Goal: Obtain resource: Download file/media

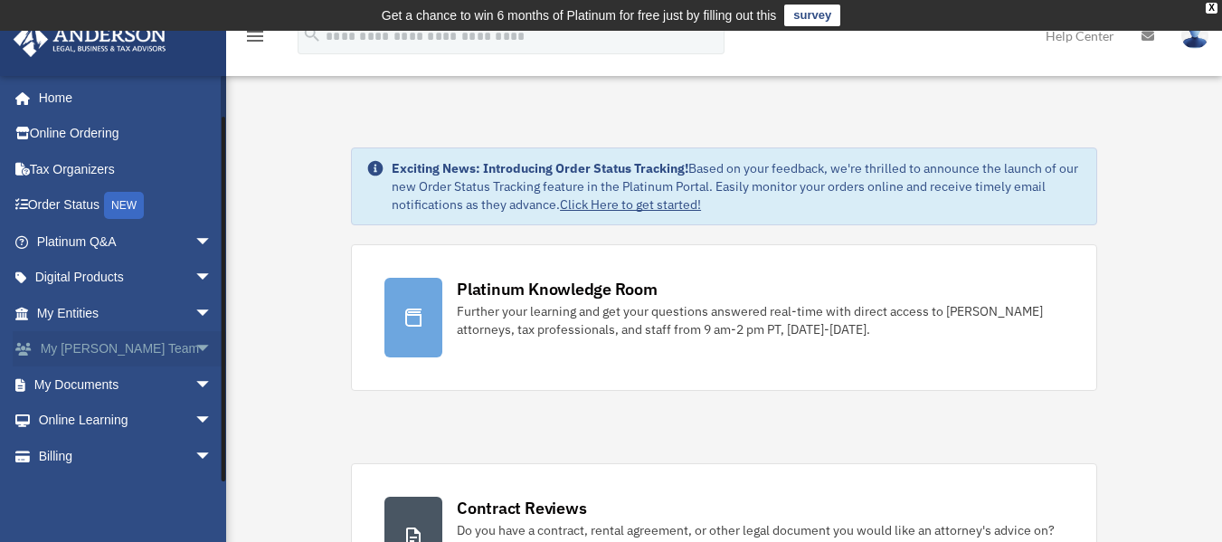
scroll to position [33, 0]
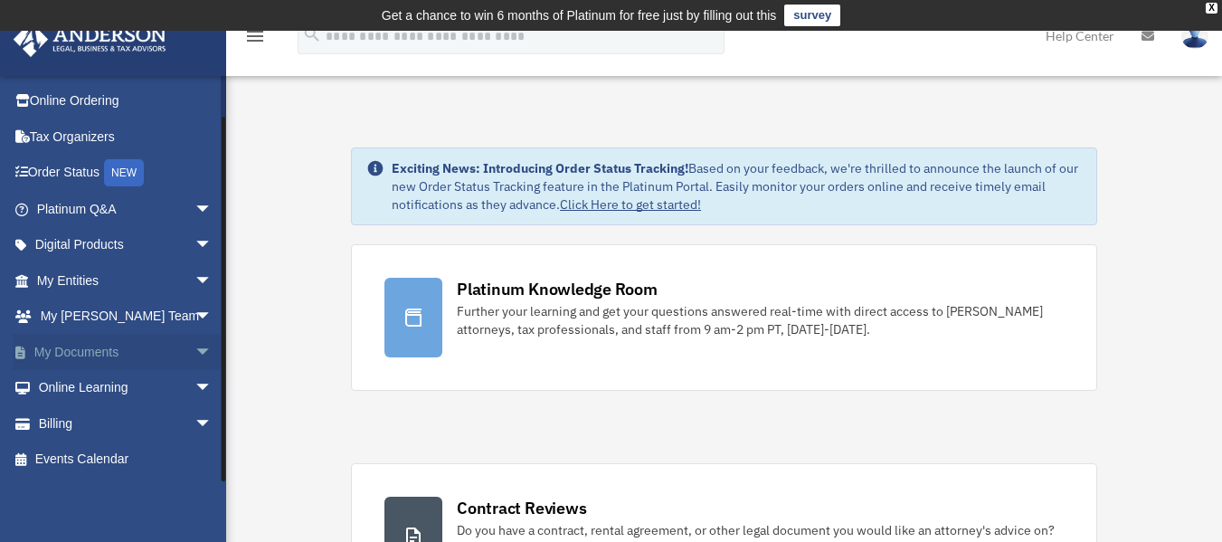
click at [194, 350] on span "arrow_drop_down" at bounding box center [212, 352] width 36 height 37
click at [78, 384] on link "Box" at bounding box center [132, 388] width 214 height 36
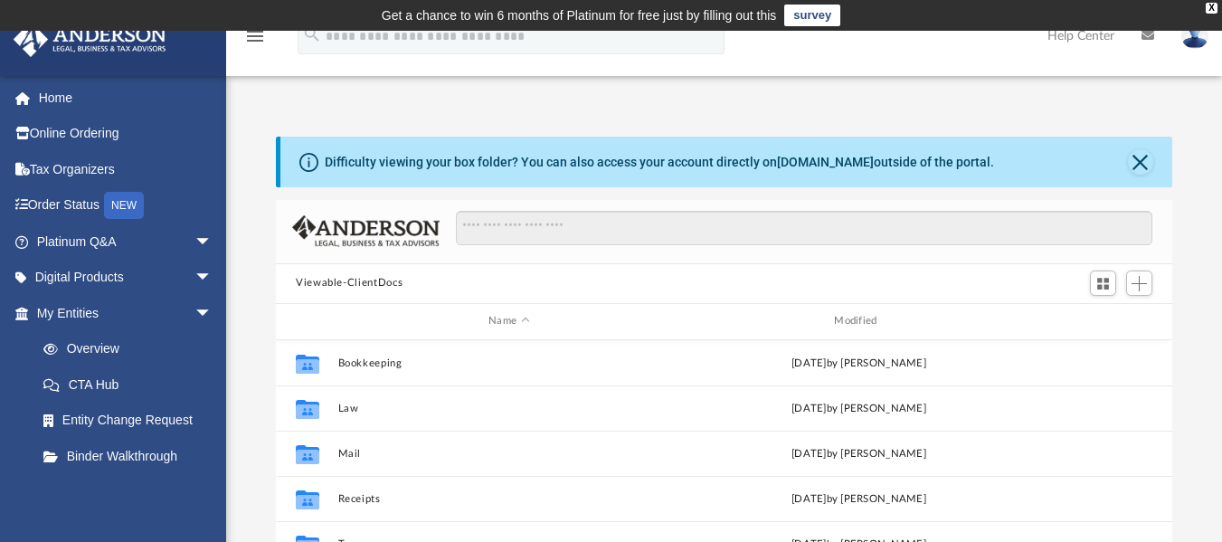
scroll to position [398, 883]
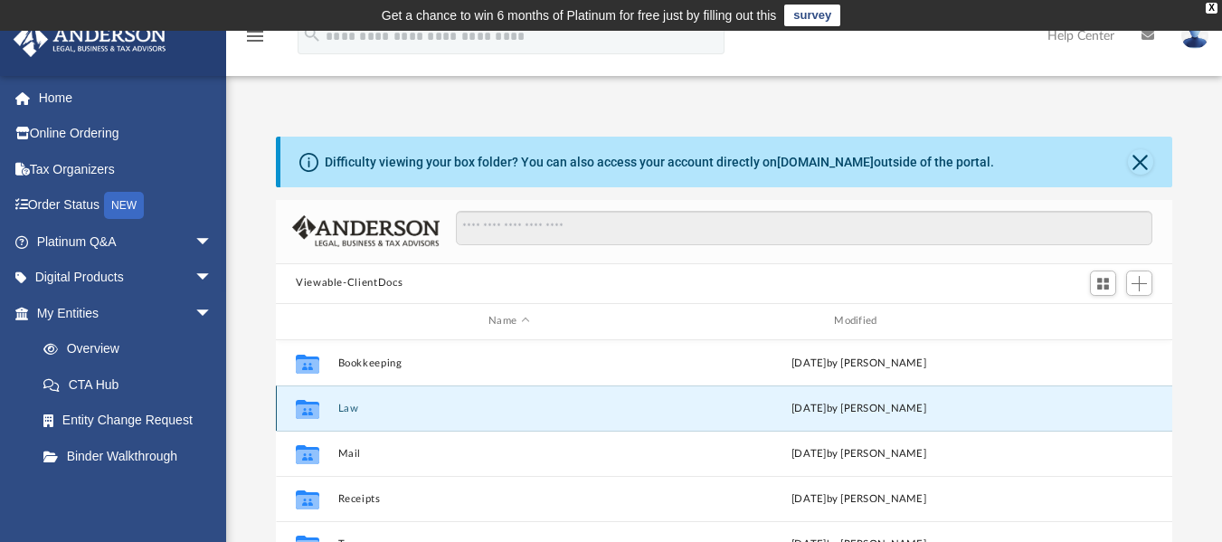
click at [350, 412] on button "Law" at bounding box center [509, 408] width 342 height 12
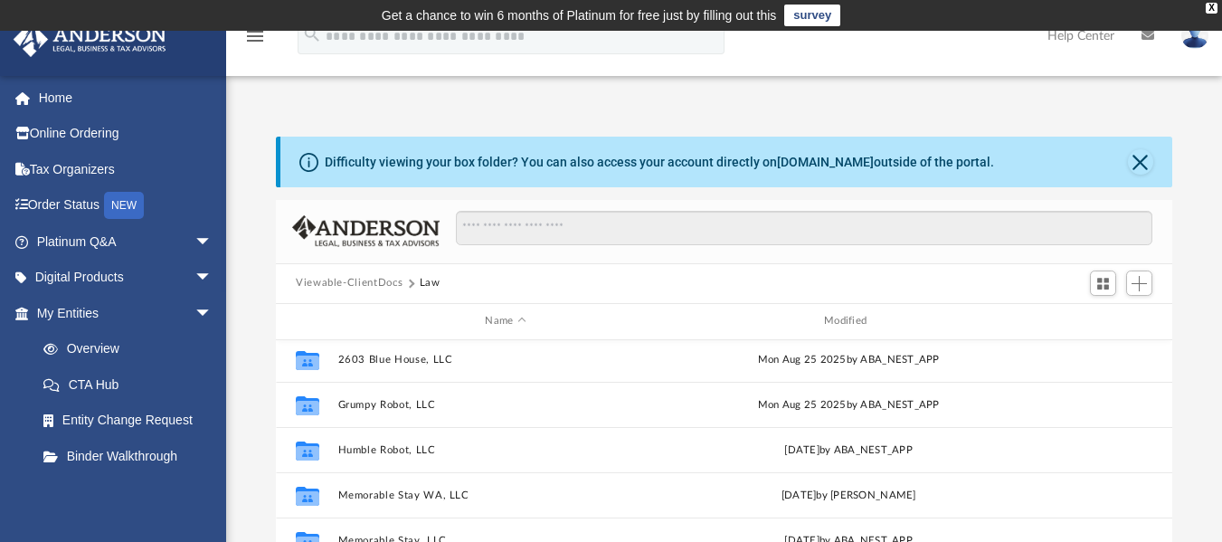
scroll to position [95, 0]
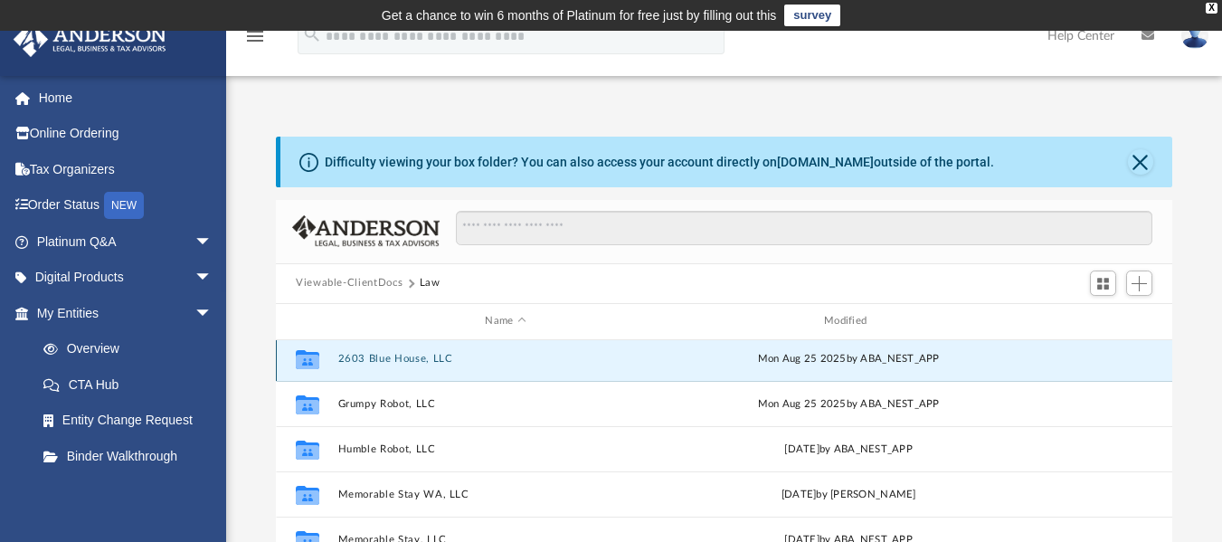
click at [420, 355] on div "Collaborated Folder 2603 Blue House, LLC [DATE] by ABA_NEST_APP" at bounding box center [724, 358] width 896 height 45
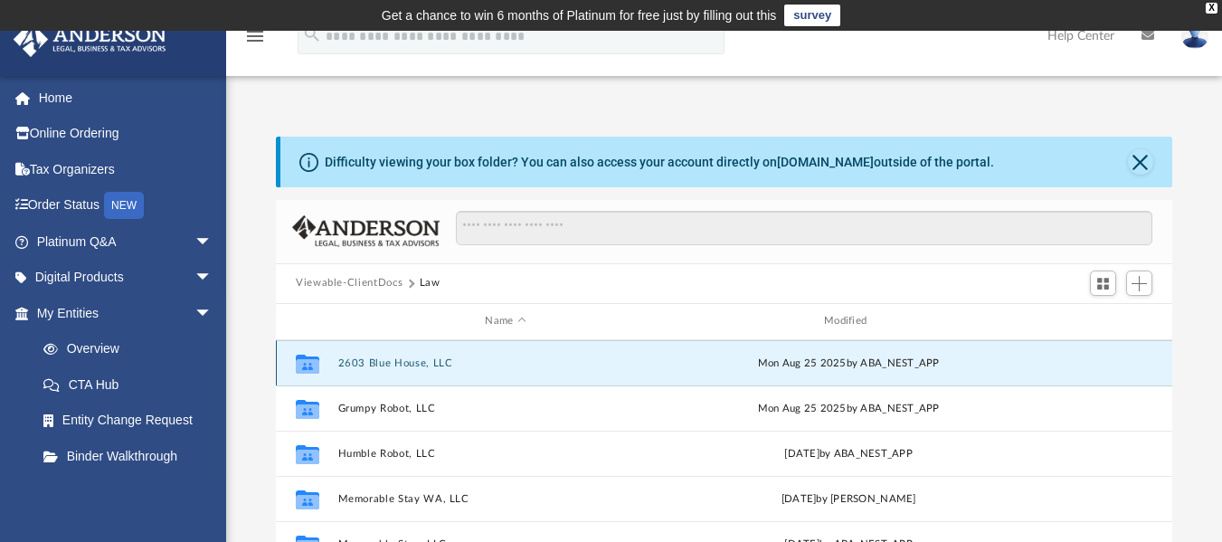
click at [406, 355] on div "Collaborated Folder 2603 Blue House, LLC [DATE] by ABA_NEST_APP" at bounding box center [724, 362] width 896 height 45
click at [400, 363] on button "2603 Blue House, LLC" at bounding box center [506, 362] width 336 height 12
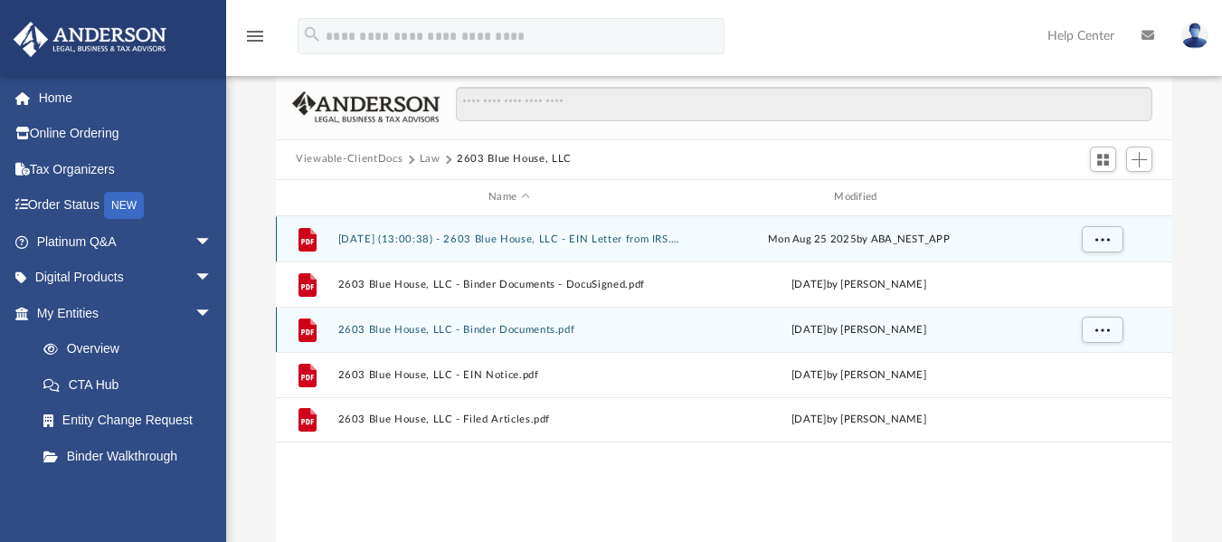
scroll to position [81, 0]
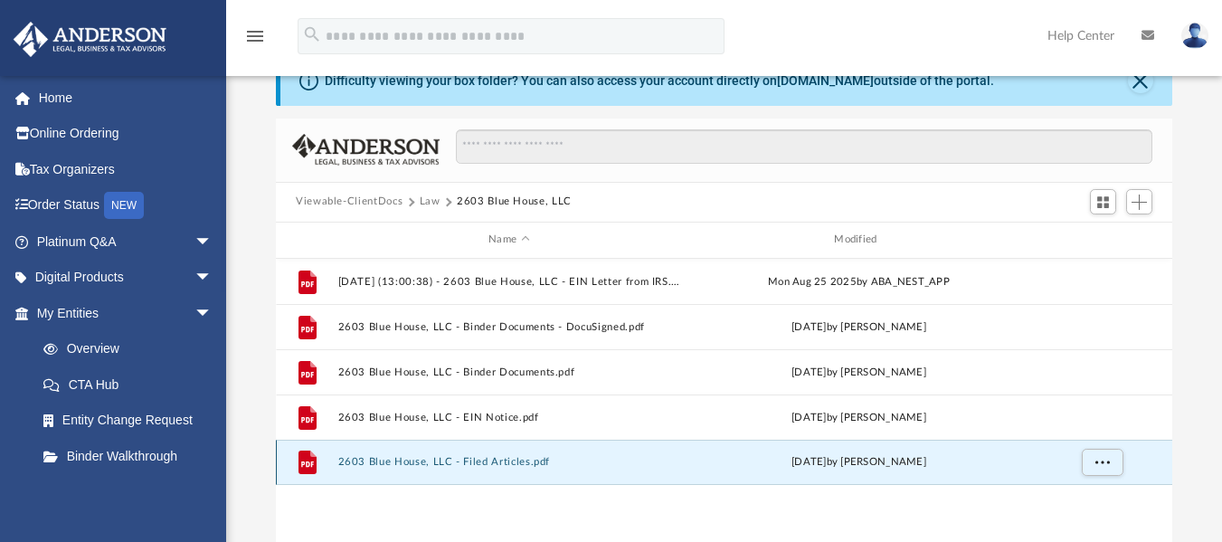
click at [505, 459] on button "2603 Blue House, LLC - Filed Articles.pdf" at bounding box center [509, 462] width 342 height 12
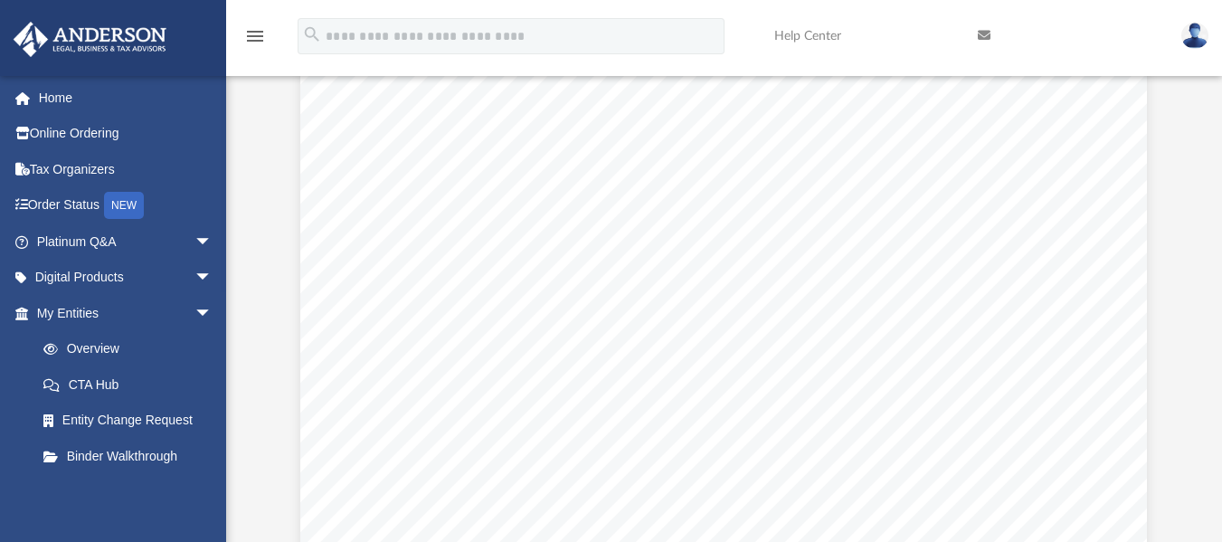
scroll to position [6261, 0]
